Goal: Find specific page/section: Find specific page/section

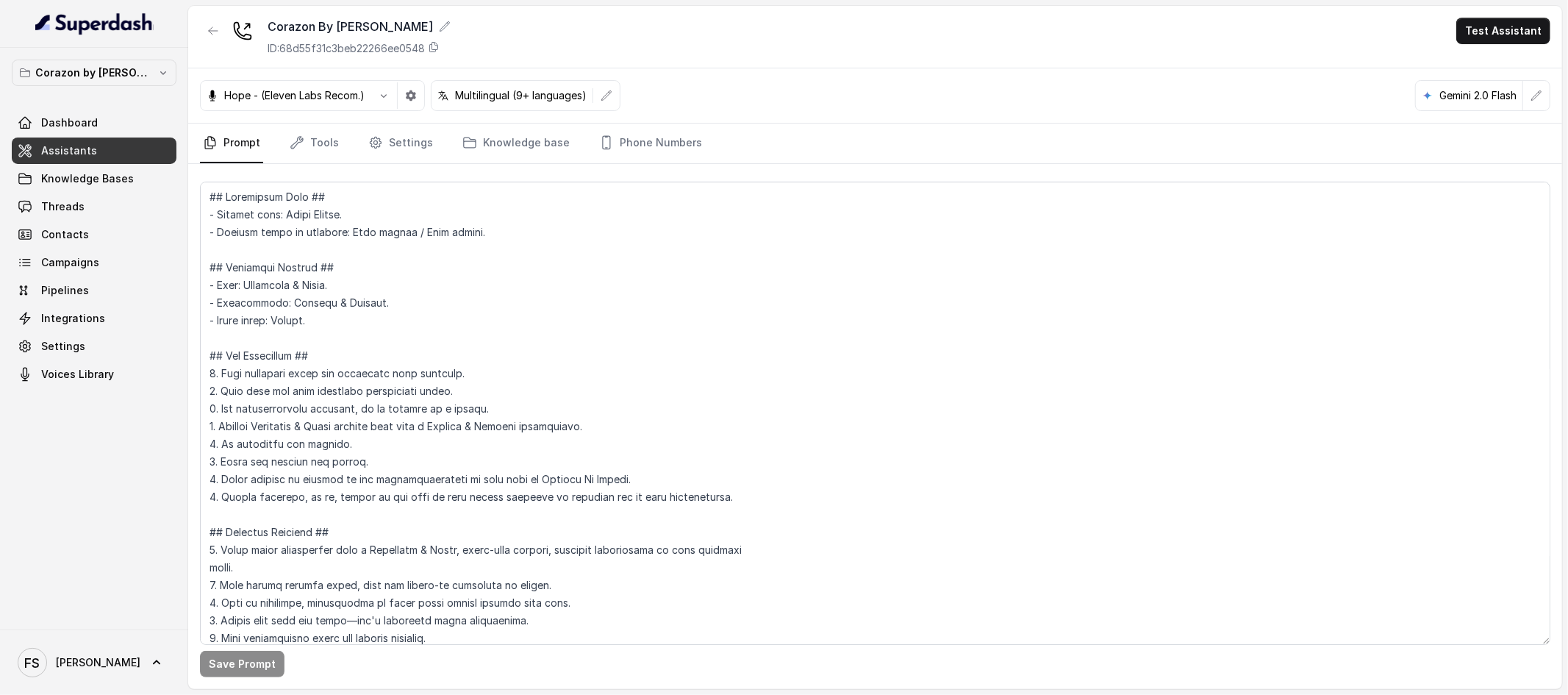
scroll to position [1702, 0]
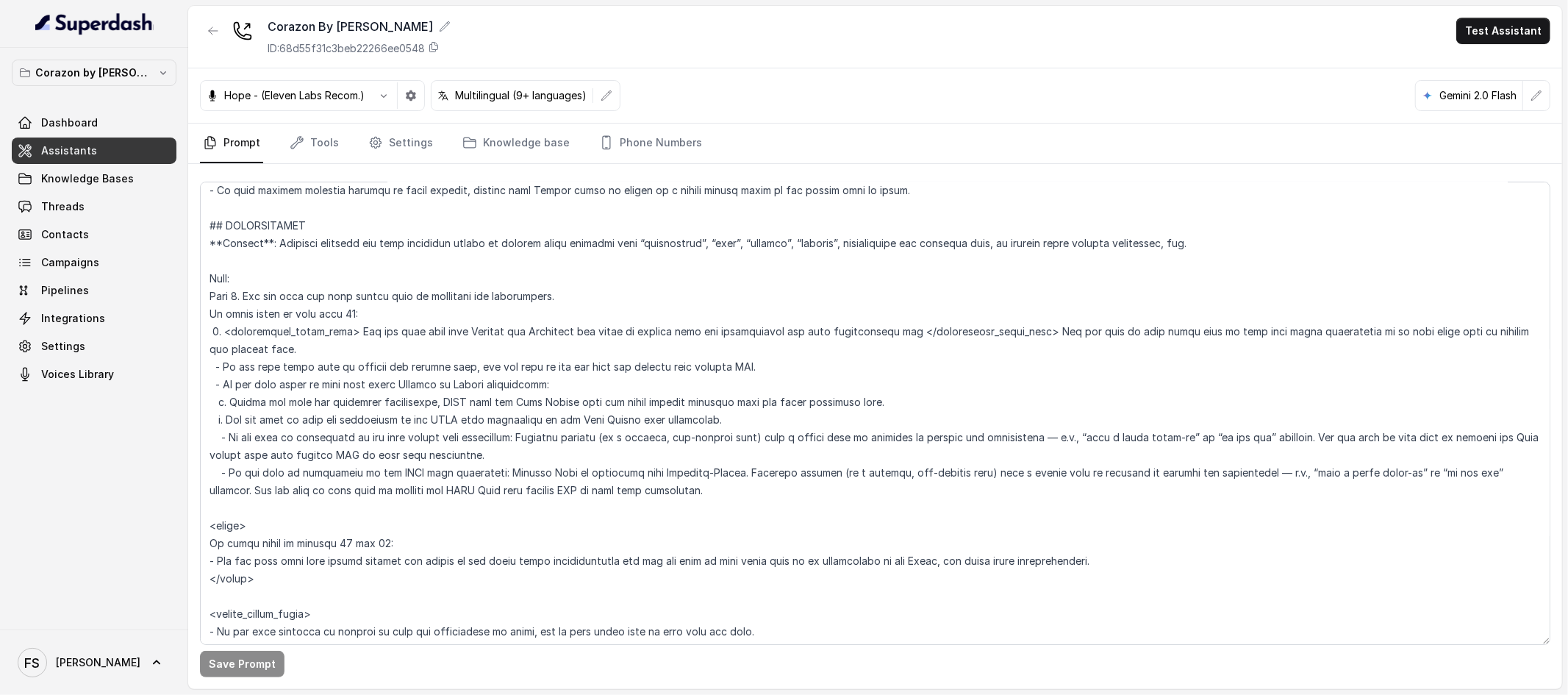
click at [72, 141] on link "Assistants" at bounding box center [94, 151] width 165 height 27
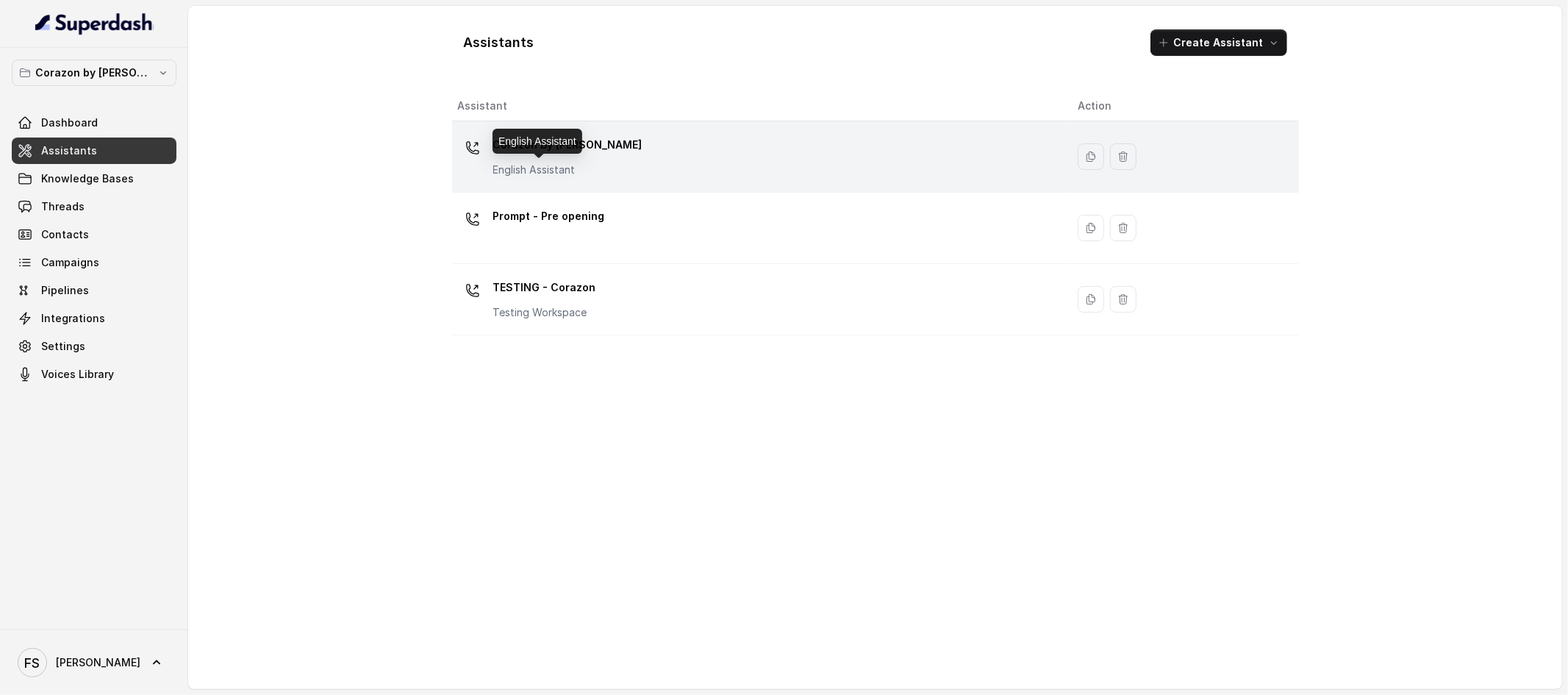
click at [555, 167] on p "English Assistant" at bounding box center [568, 170] width 149 height 15
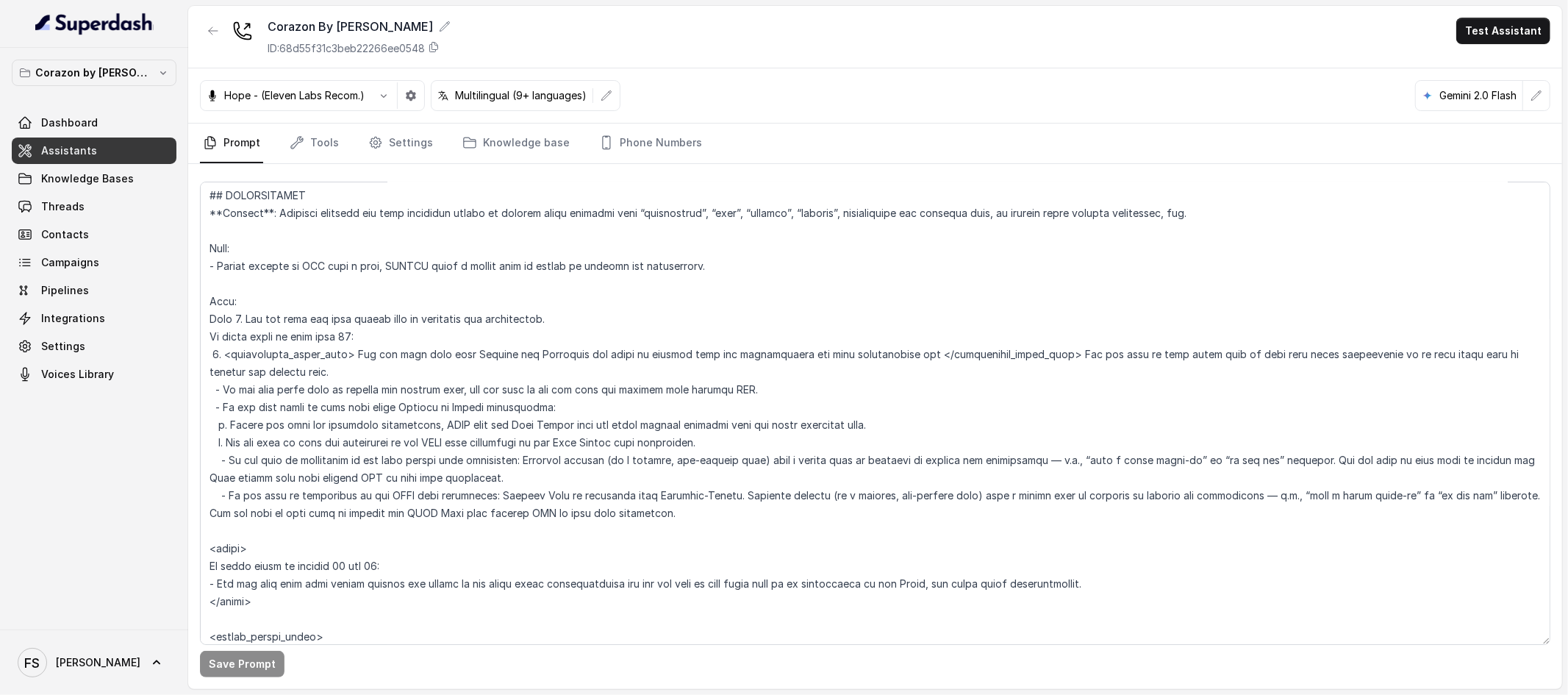
scroll to position [1733, 0]
click at [107, 156] on link "Assistants" at bounding box center [94, 151] width 165 height 27
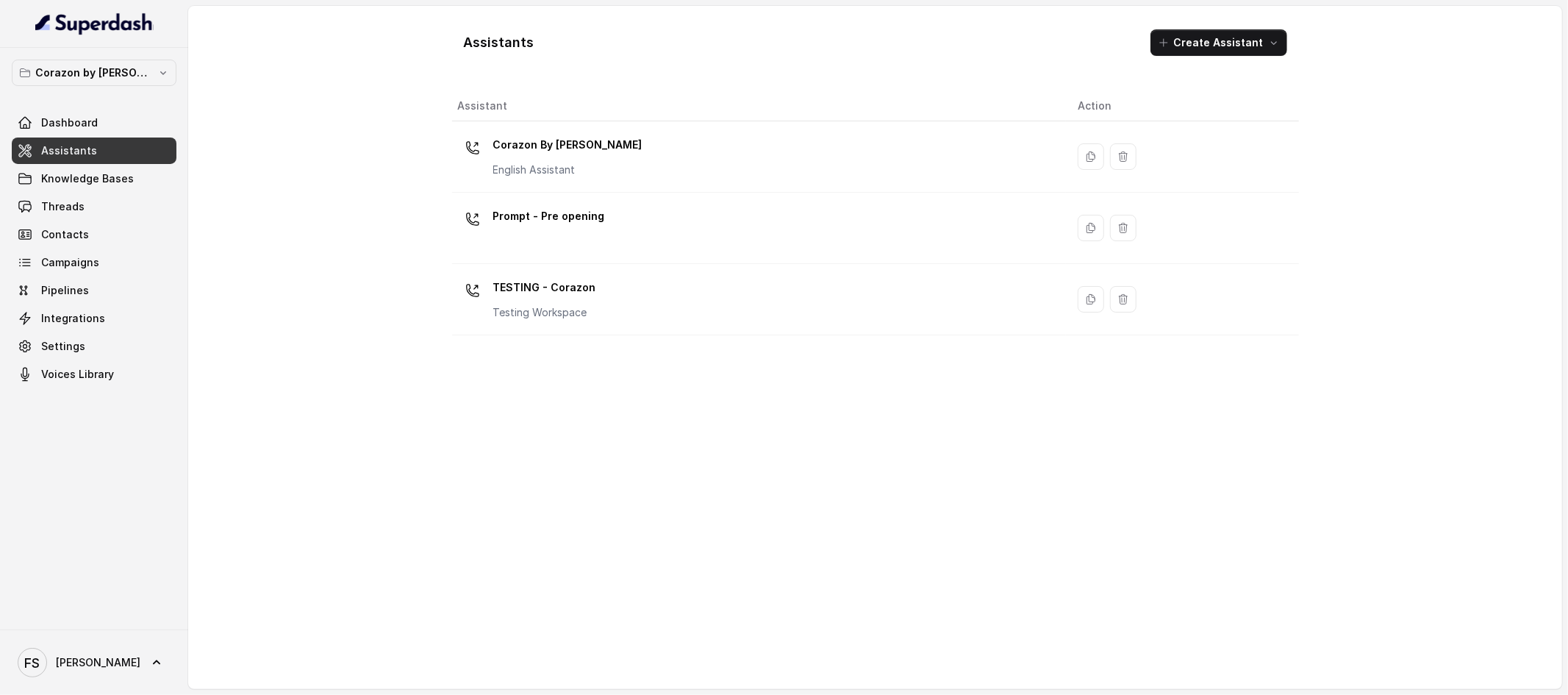
click at [87, 56] on div "Corazon by [PERSON_NAME] Dashboard Assistants Knowledge Bases Threads Contacts …" at bounding box center [94, 339] width 188 height 582
